Goal: Use online tool/utility: Utilize a website feature to perform a specific function

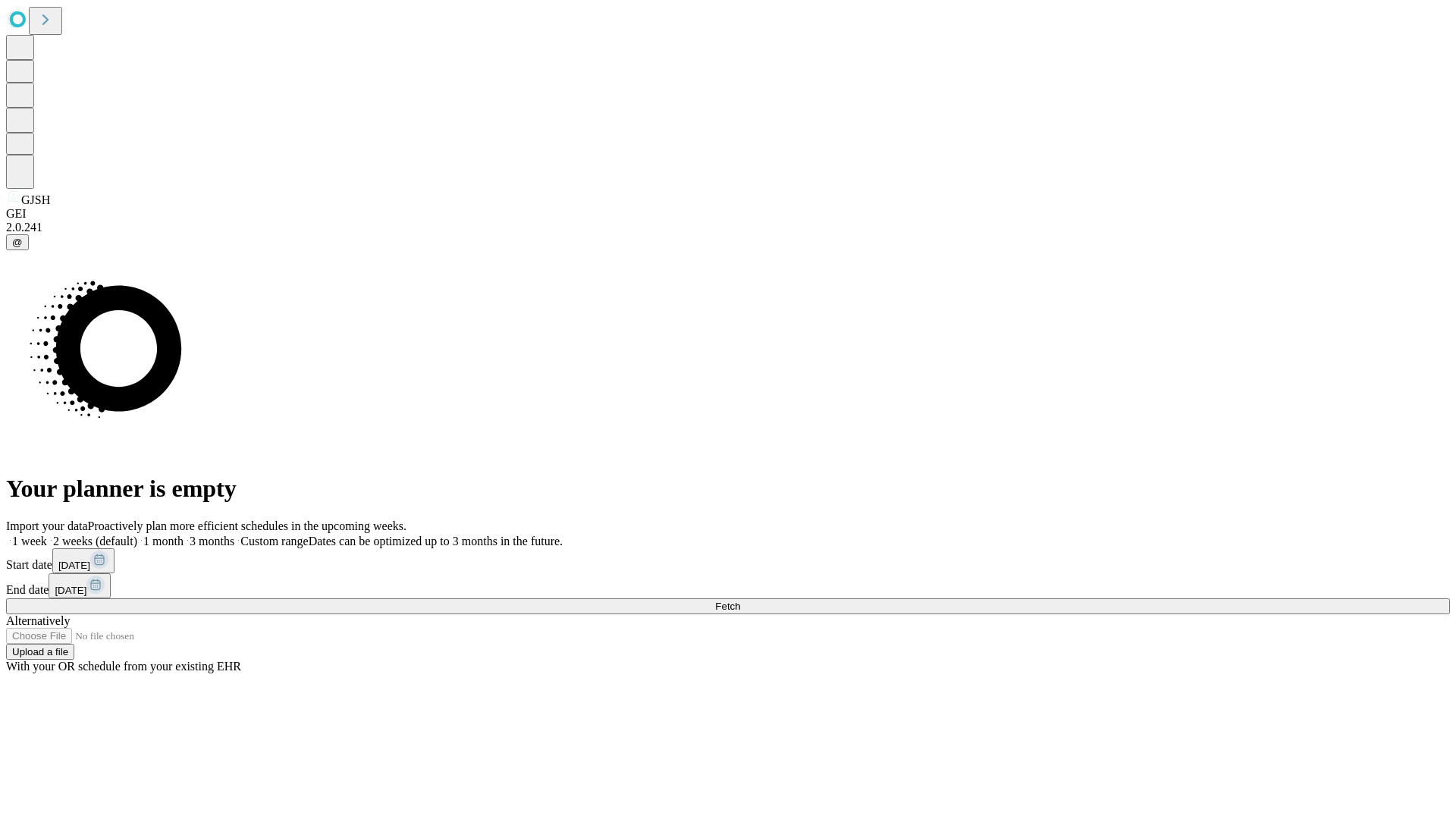
click at [740, 600] on span "Fetch" at bounding box center [728, 606] width 25 height 11
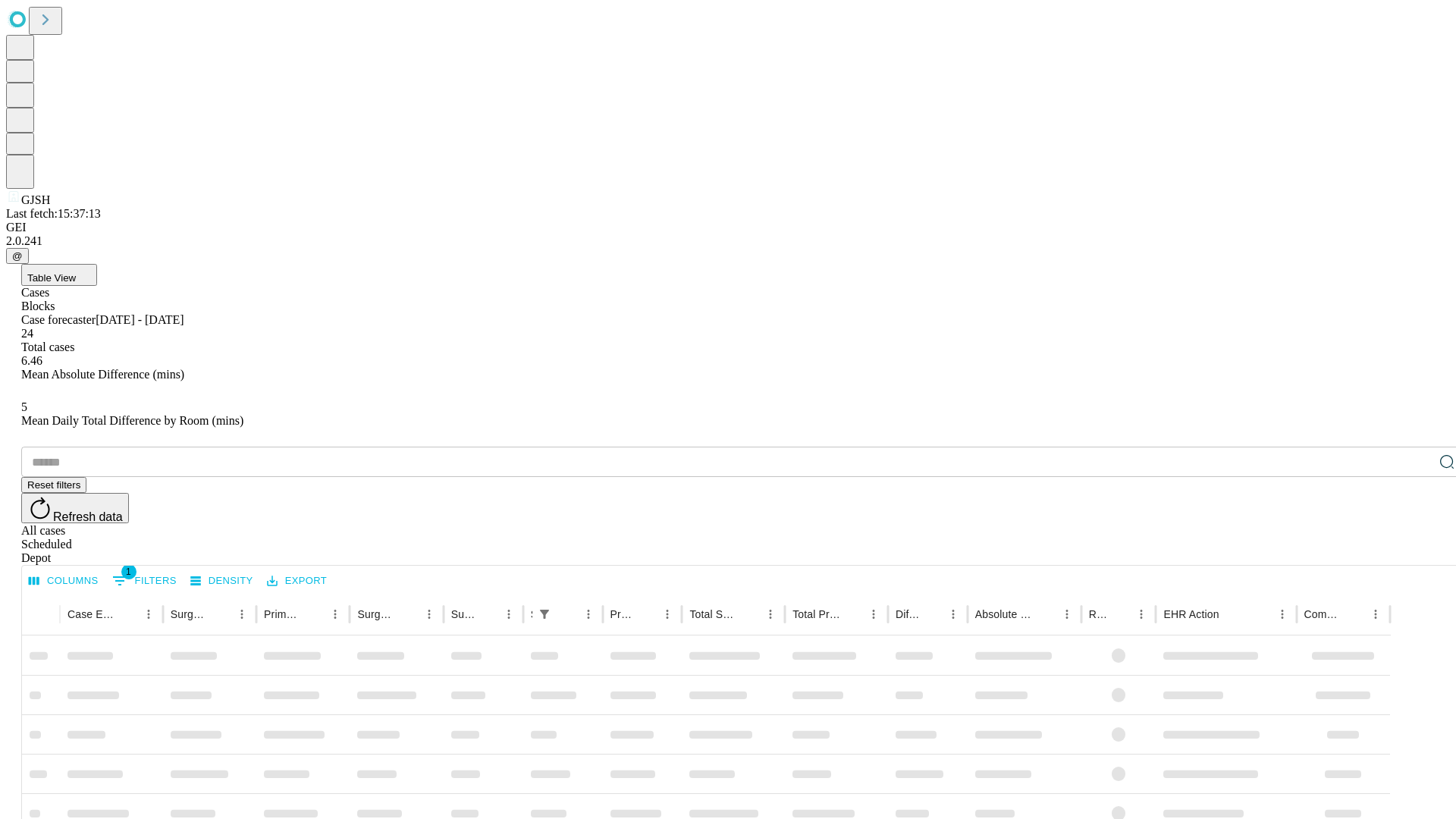
click at [76, 272] on span "Table View" at bounding box center [51, 278] width 49 height 11
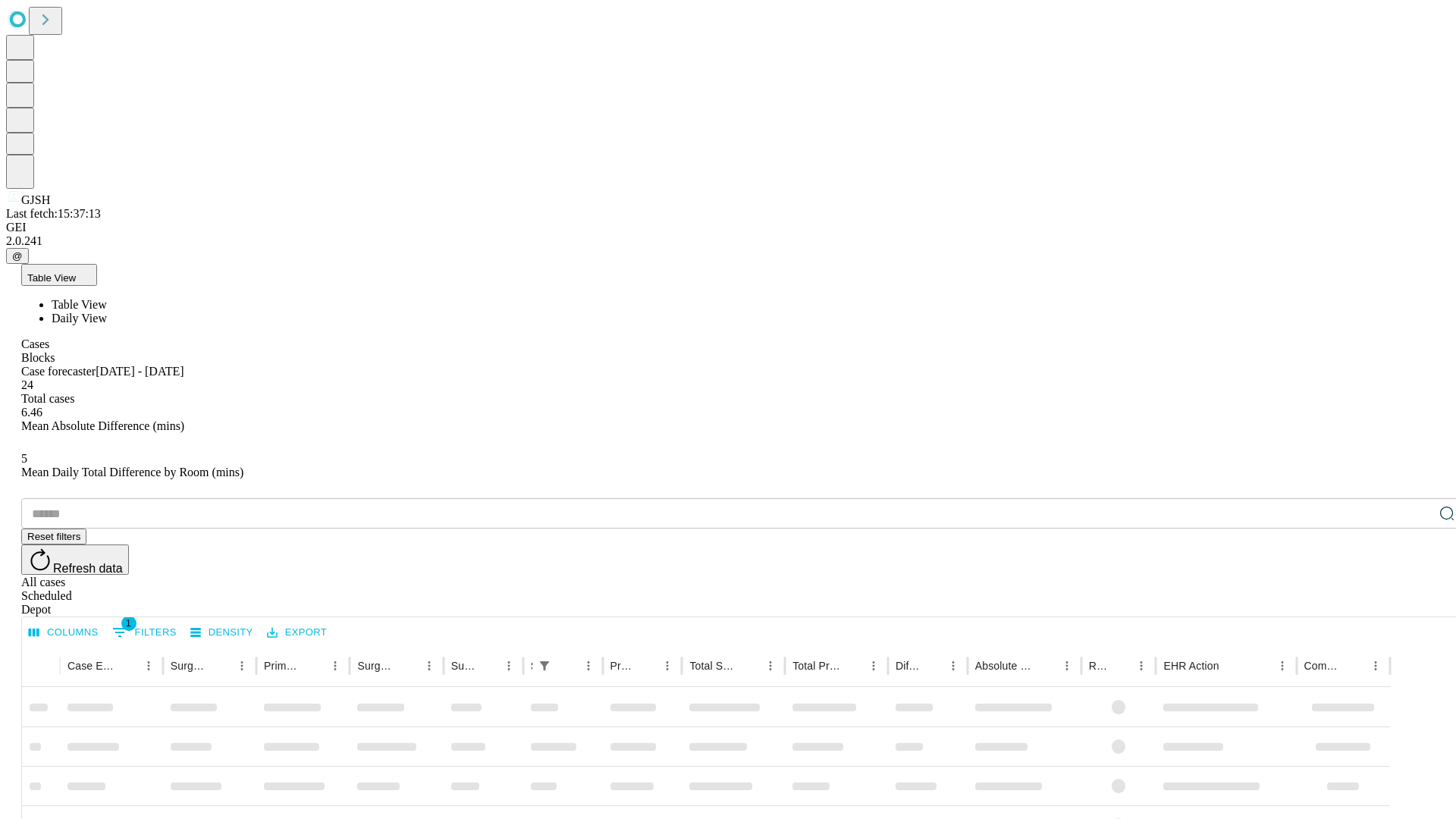
click at [107, 312] on span "Daily View" at bounding box center [79, 318] width 55 height 13
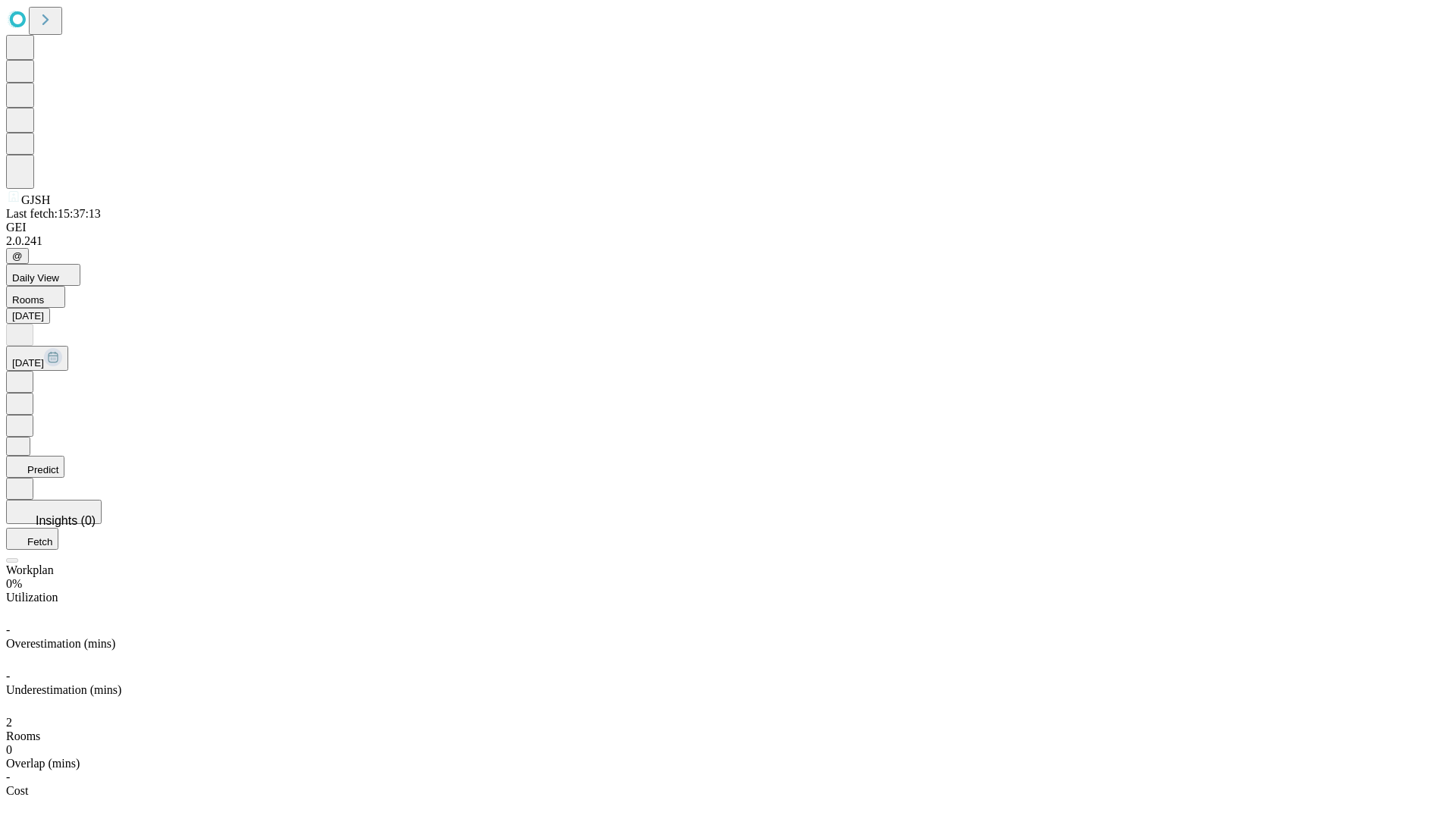
click at [64, 456] on button "Predict" at bounding box center [35, 467] width 59 height 22
